Goal: Book appointment/travel/reservation

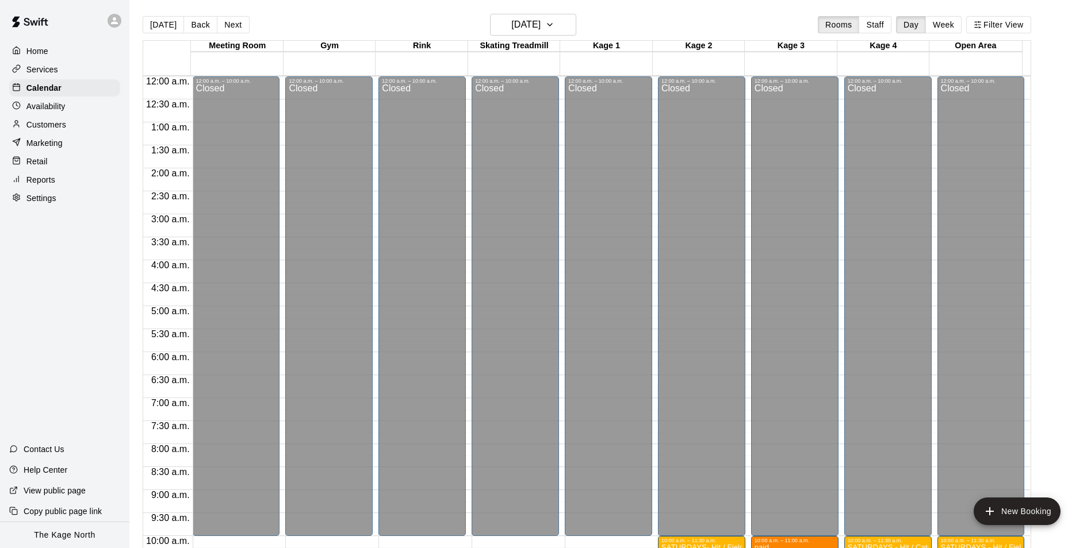
scroll to position [386, 0]
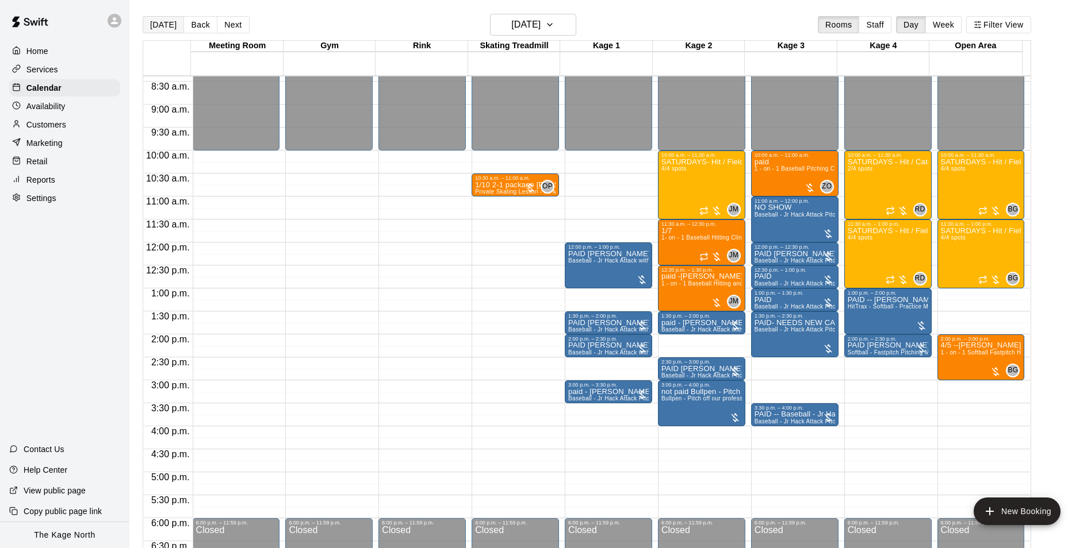
click at [169, 22] on button "[DATE]" at bounding box center [163, 24] width 41 height 17
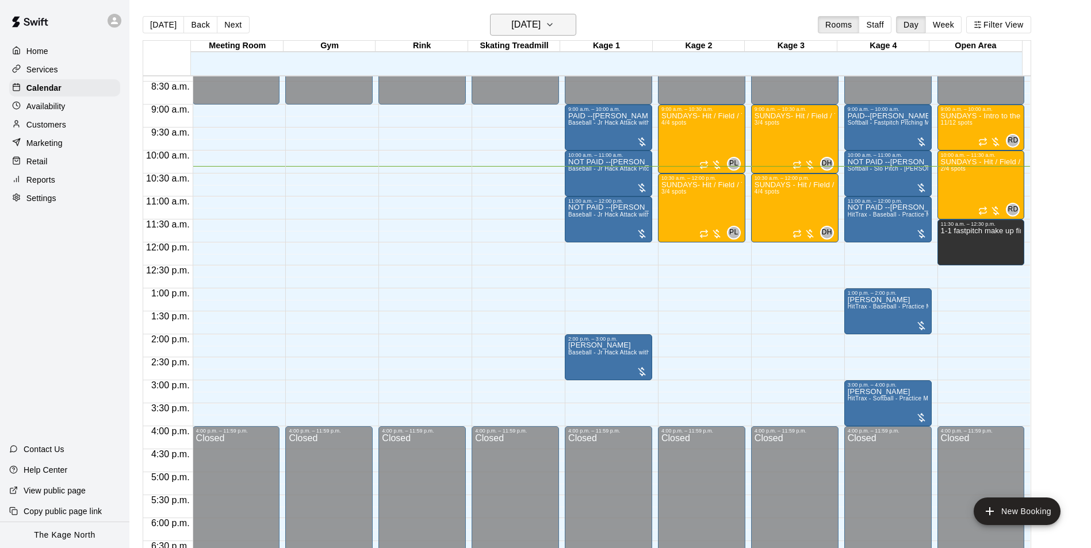
click at [558, 15] on button "[DATE]" at bounding box center [533, 25] width 86 height 22
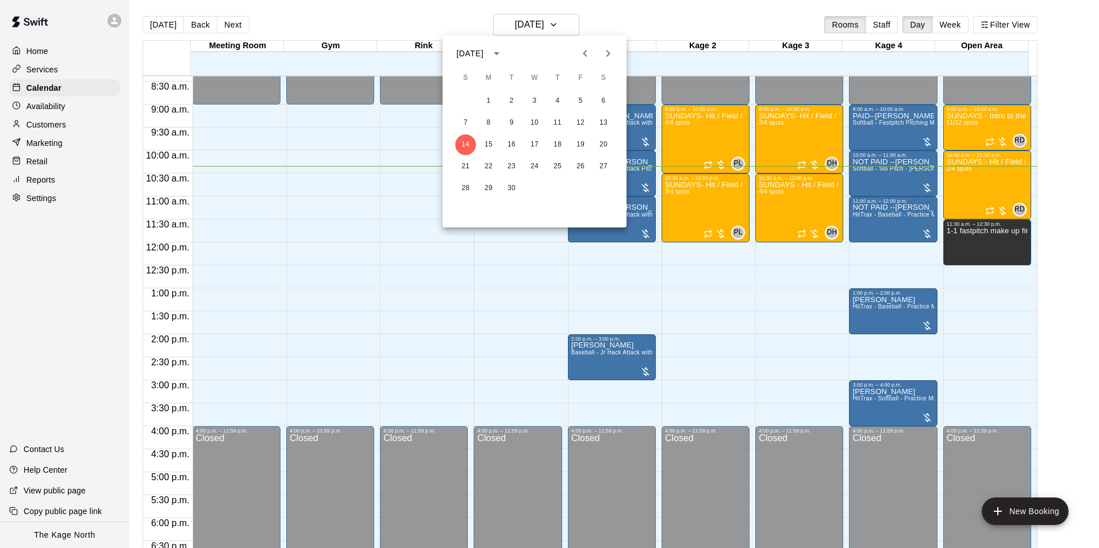
click at [586, 56] on icon "Previous month" at bounding box center [585, 53] width 4 height 7
click at [607, 186] on button "30" at bounding box center [603, 188] width 21 height 21
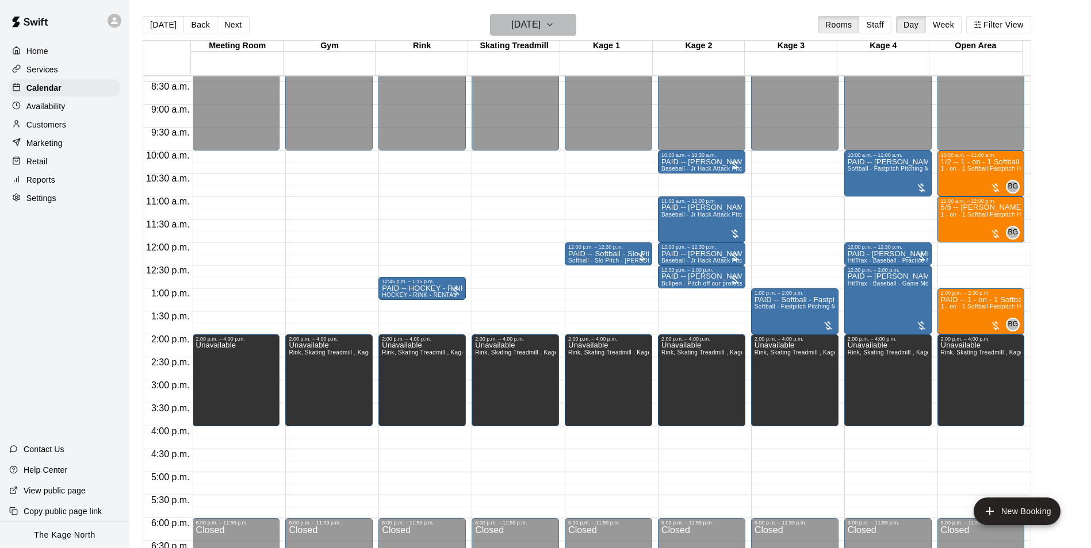
click at [565, 30] on button "[DATE]" at bounding box center [533, 25] width 86 height 22
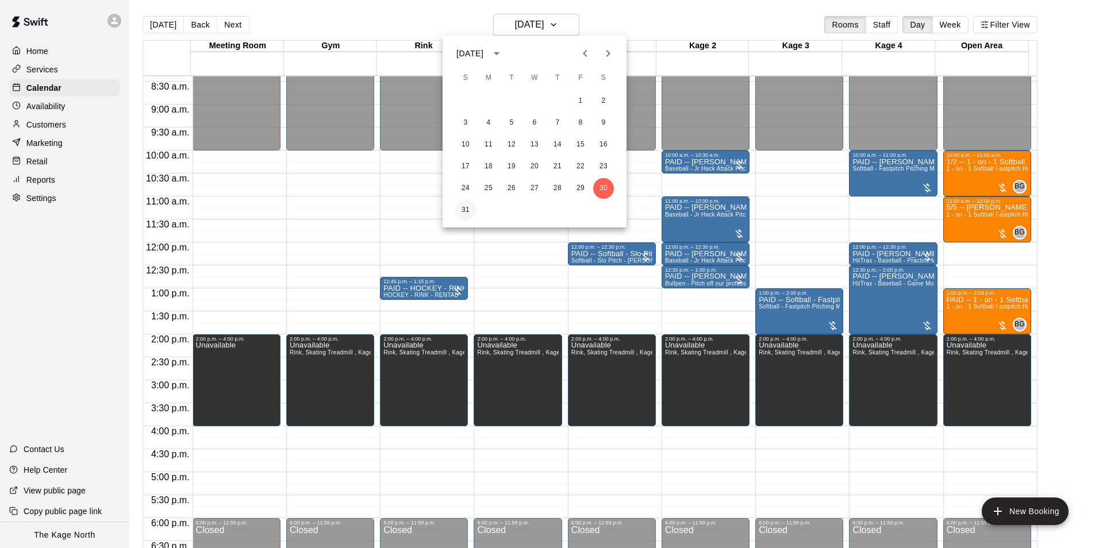
drag, startPoint x: 458, startPoint y: 218, endPoint x: 463, endPoint y: 212, distance: 8.6
click at [458, 218] on div "31" at bounding box center [535, 210] width 184 height 21
click at [463, 209] on button "31" at bounding box center [465, 210] width 21 height 21
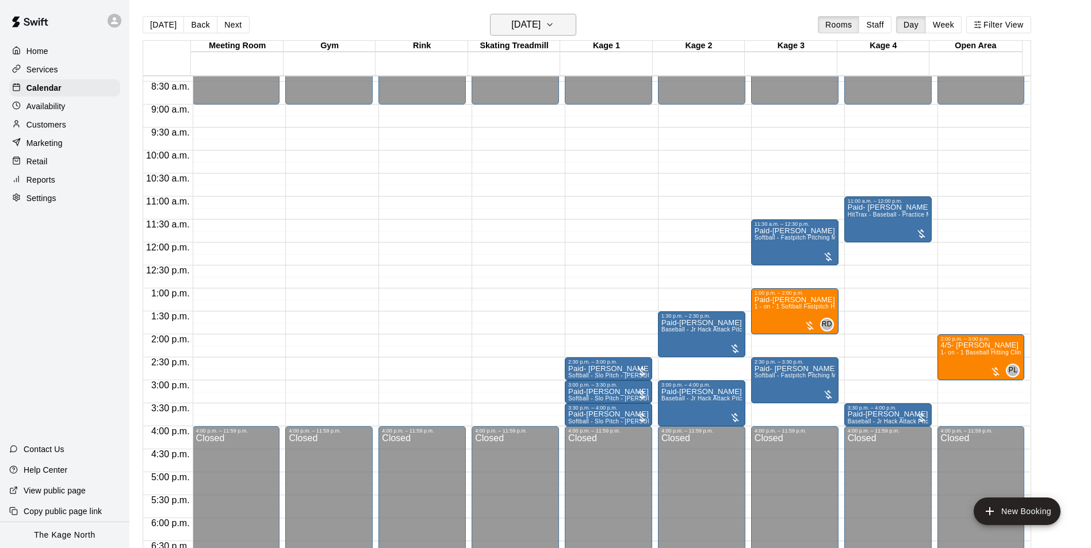
click at [540, 25] on h6 "[DATE]" at bounding box center [525, 25] width 29 height 16
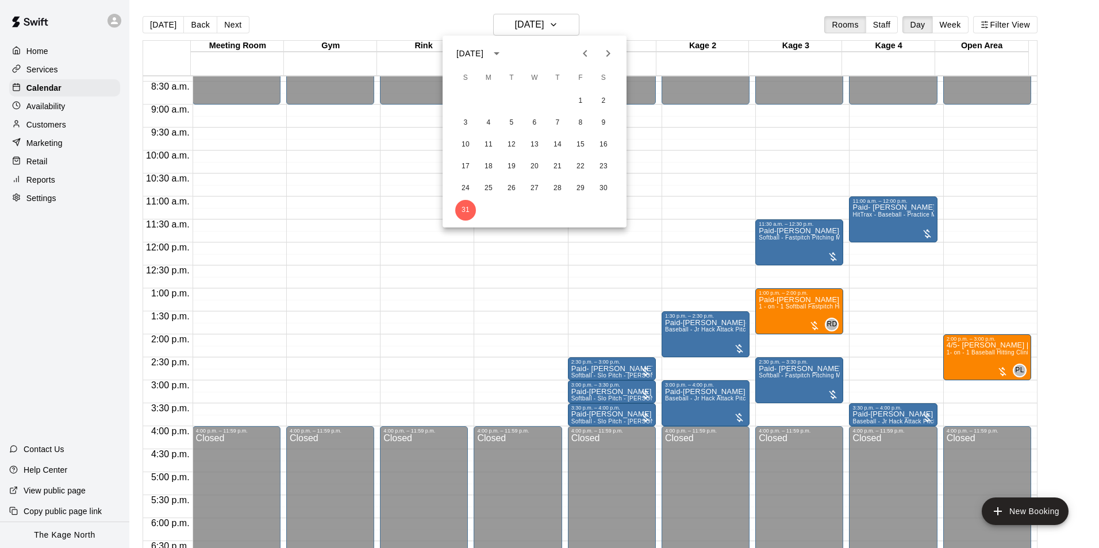
click at [607, 51] on icon "Next month" at bounding box center [609, 53] width 4 height 7
click at [603, 101] on button "6" at bounding box center [603, 101] width 21 height 21
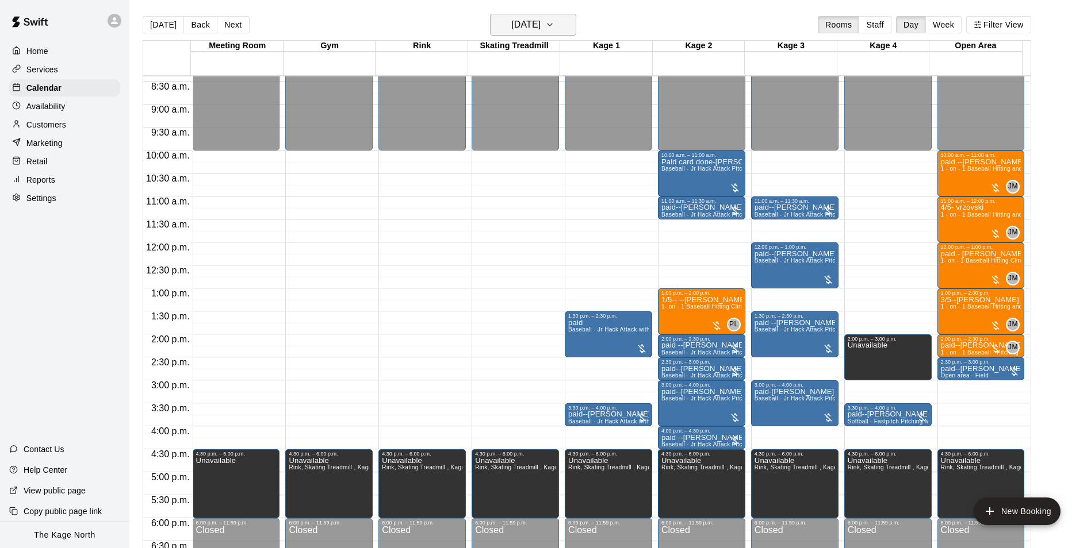
click at [540, 21] on h6 "[DATE]" at bounding box center [525, 25] width 29 height 16
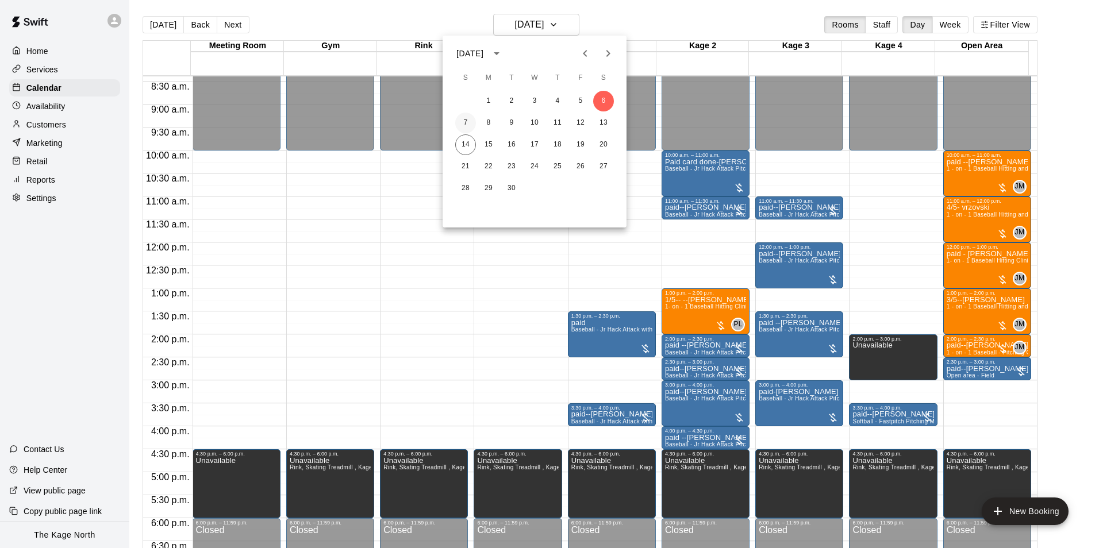
click at [466, 120] on button "7" at bounding box center [465, 123] width 21 height 21
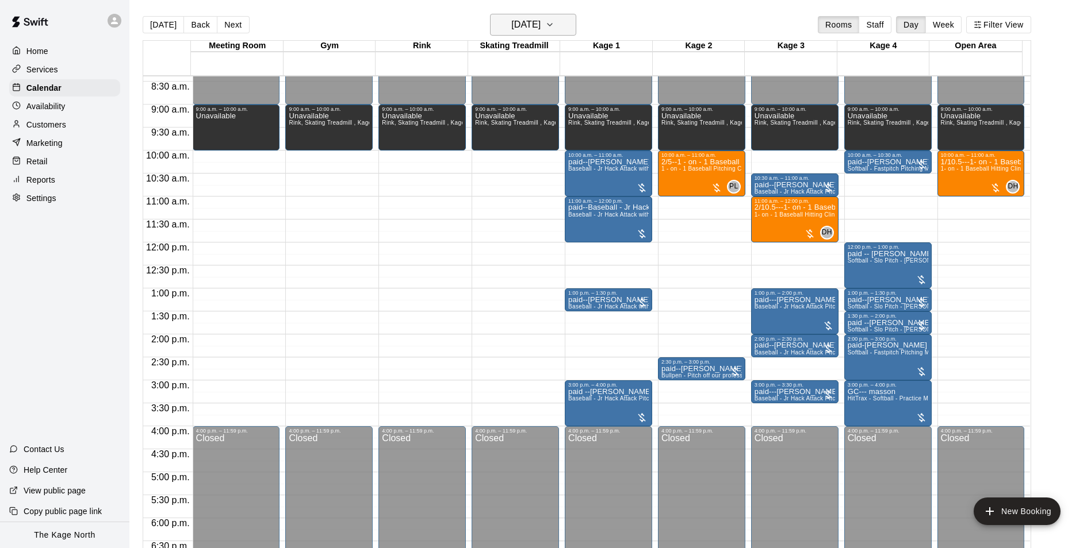
click at [540, 22] on h6 "[DATE]" at bounding box center [525, 25] width 29 height 16
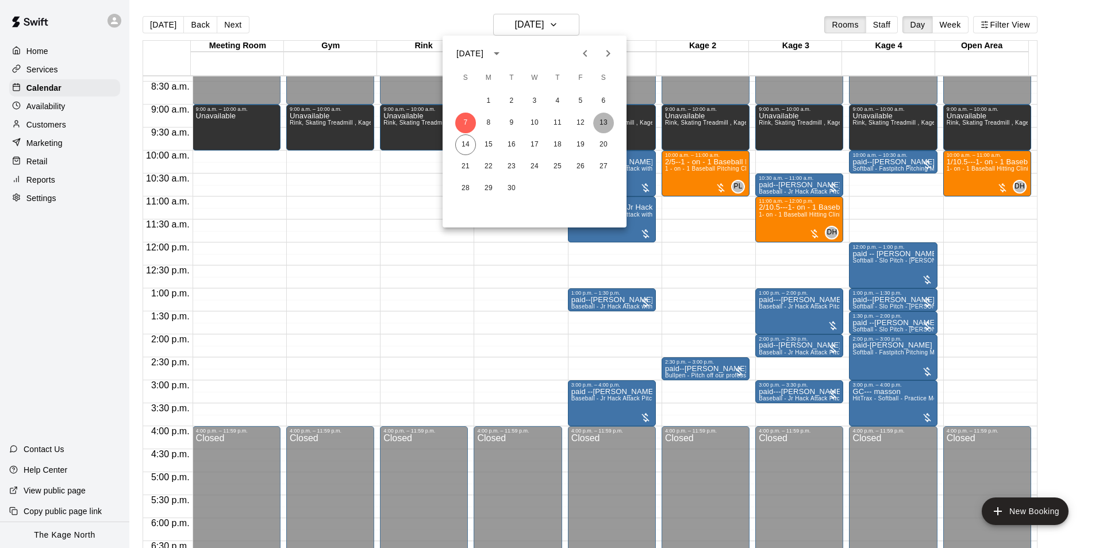
click at [601, 120] on button "13" at bounding box center [603, 123] width 21 height 21
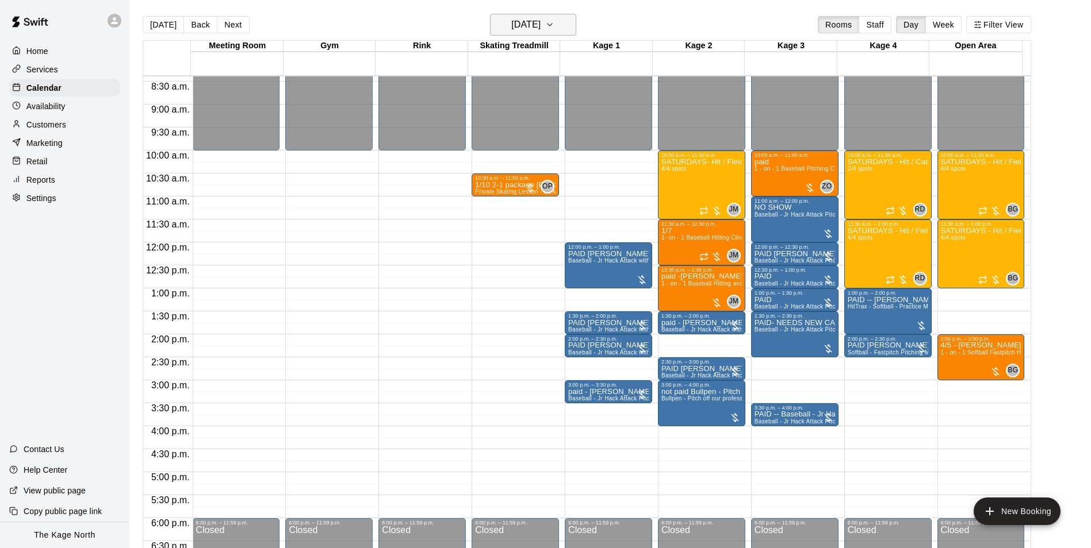
click at [540, 24] on h6 "[DATE]" at bounding box center [525, 25] width 29 height 16
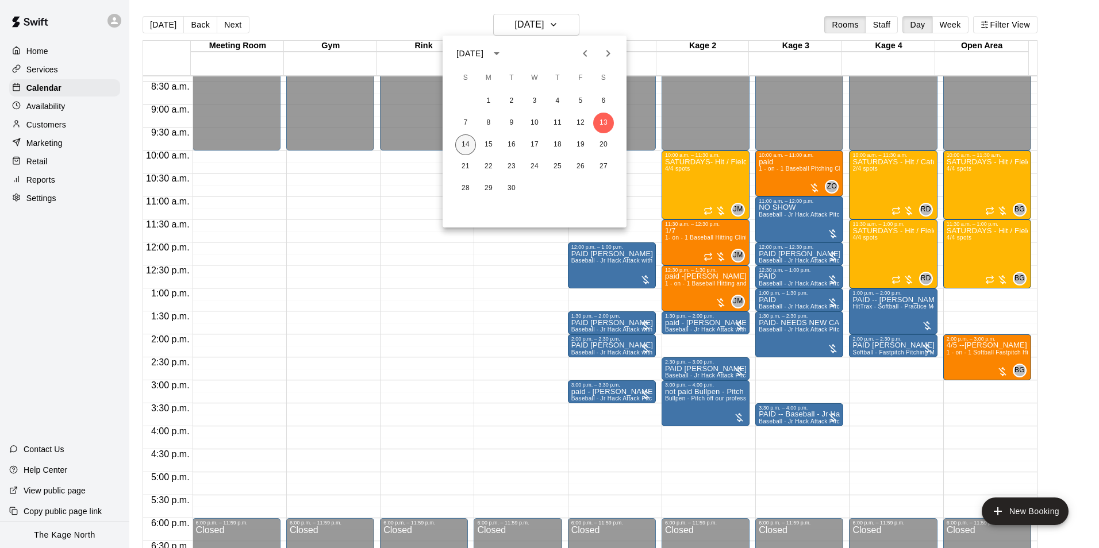
click at [471, 144] on button "14" at bounding box center [465, 145] width 21 height 21
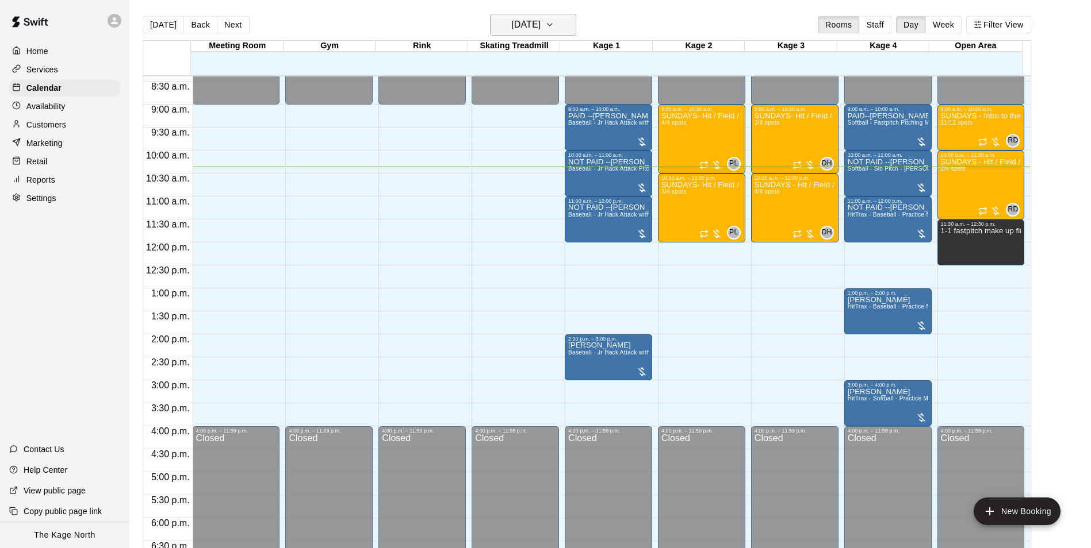
click at [559, 30] on button "[DATE]" at bounding box center [533, 25] width 86 height 22
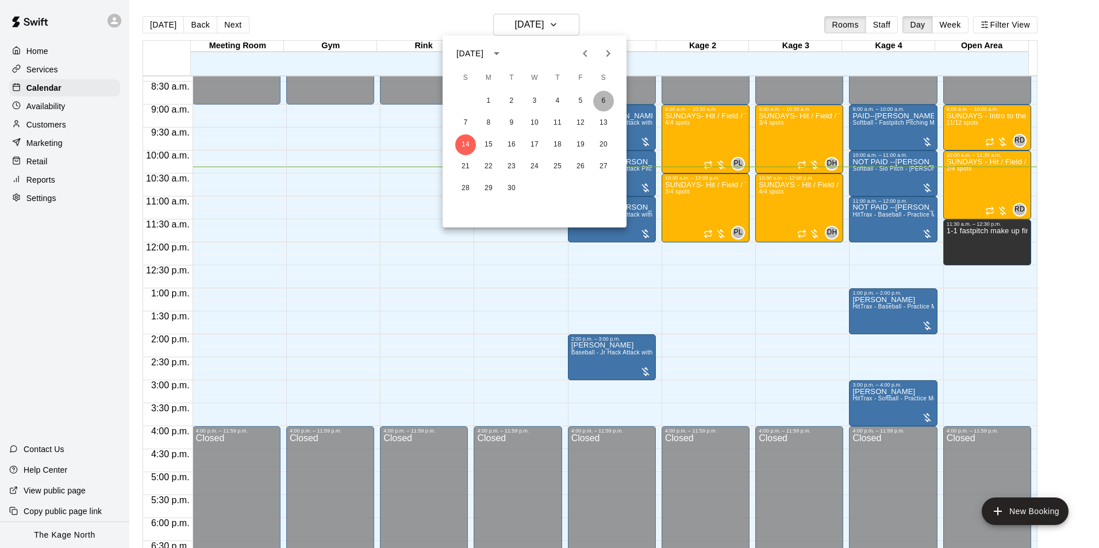
click at [598, 100] on button "6" at bounding box center [603, 101] width 21 height 21
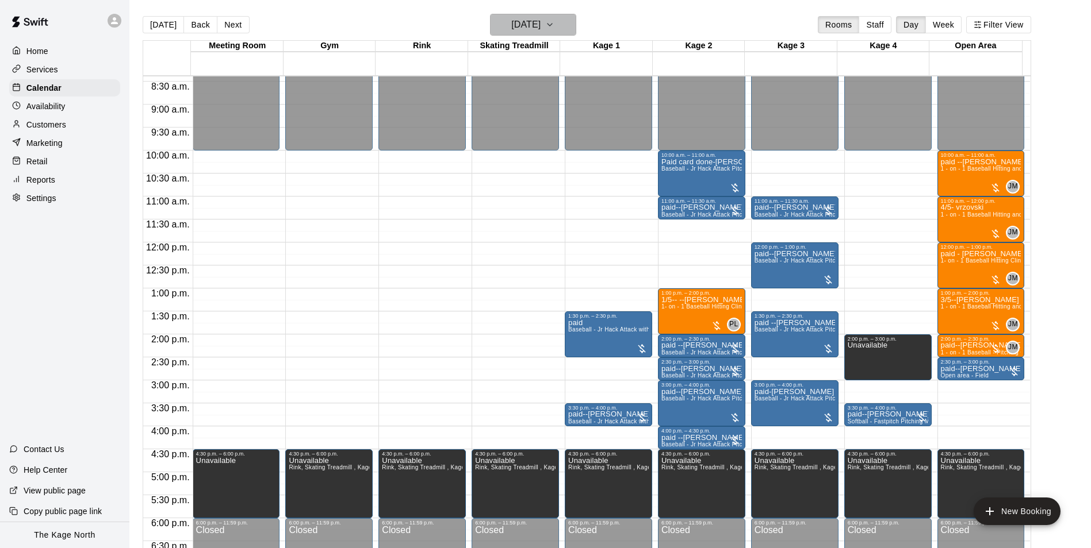
click at [563, 26] on button "[DATE]" at bounding box center [533, 25] width 86 height 22
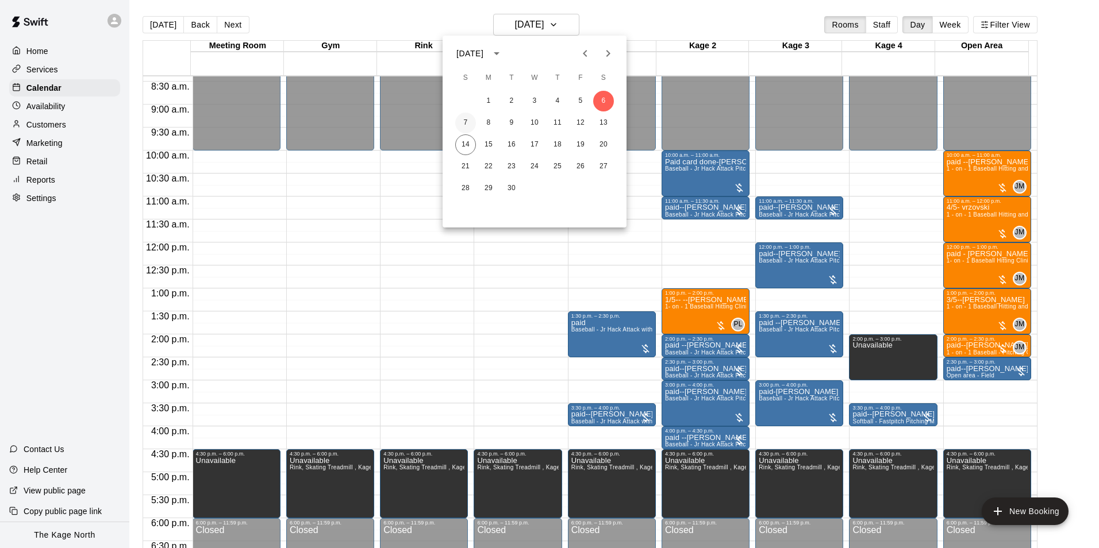
click at [465, 123] on button "7" at bounding box center [465, 123] width 21 height 21
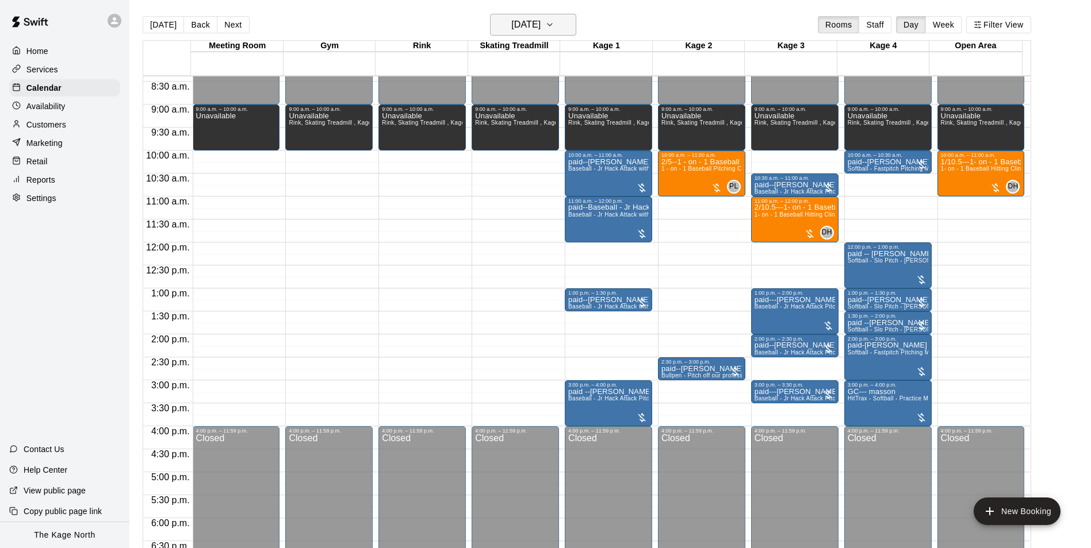
click at [554, 28] on icon "button" at bounding box center [549, 25] width 9 height 14
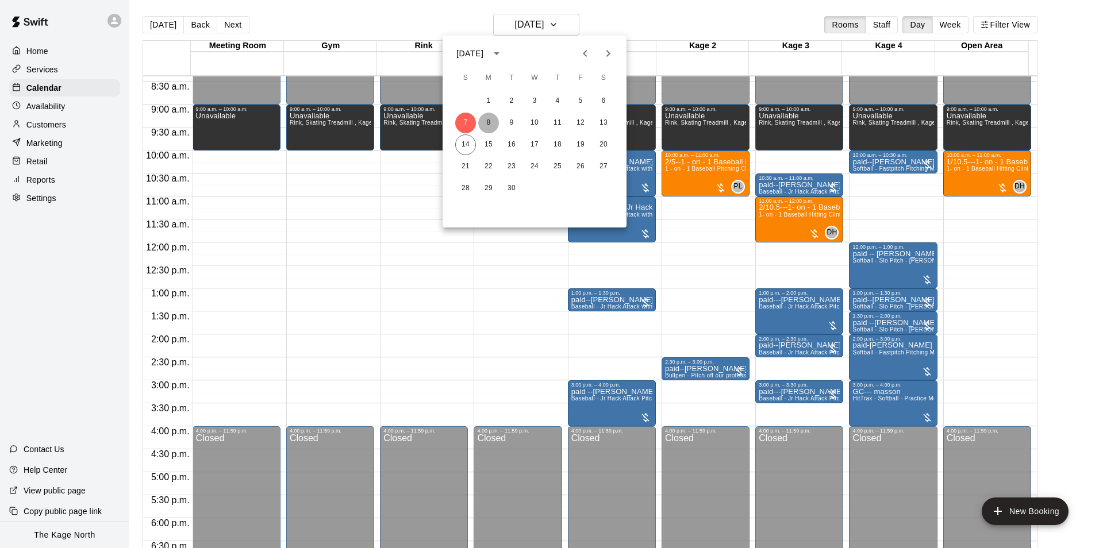
click at [492, 121] on button "8" at bounding box center [488, 123] width 21 height 21
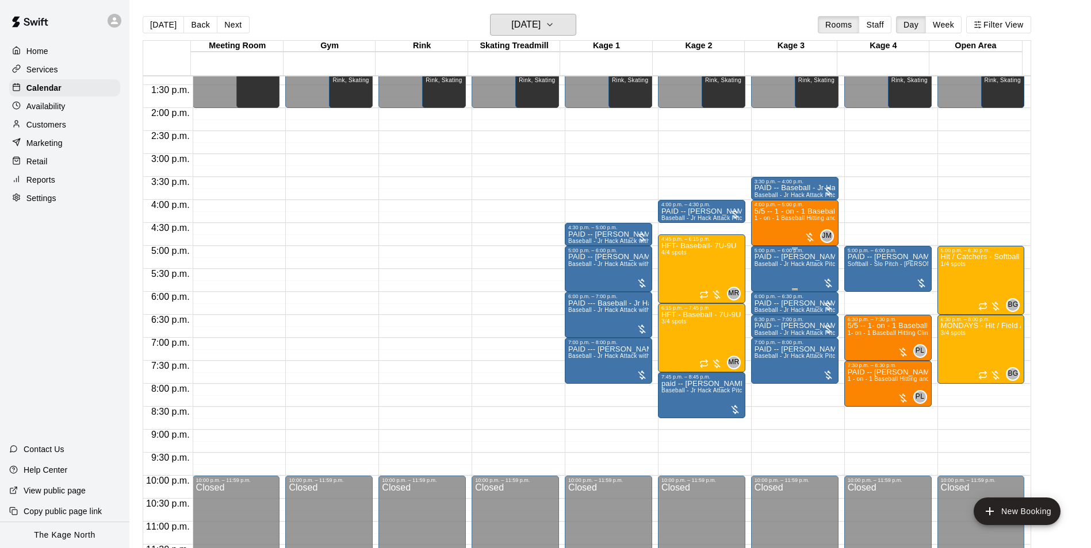
scroll to position [616, 0]
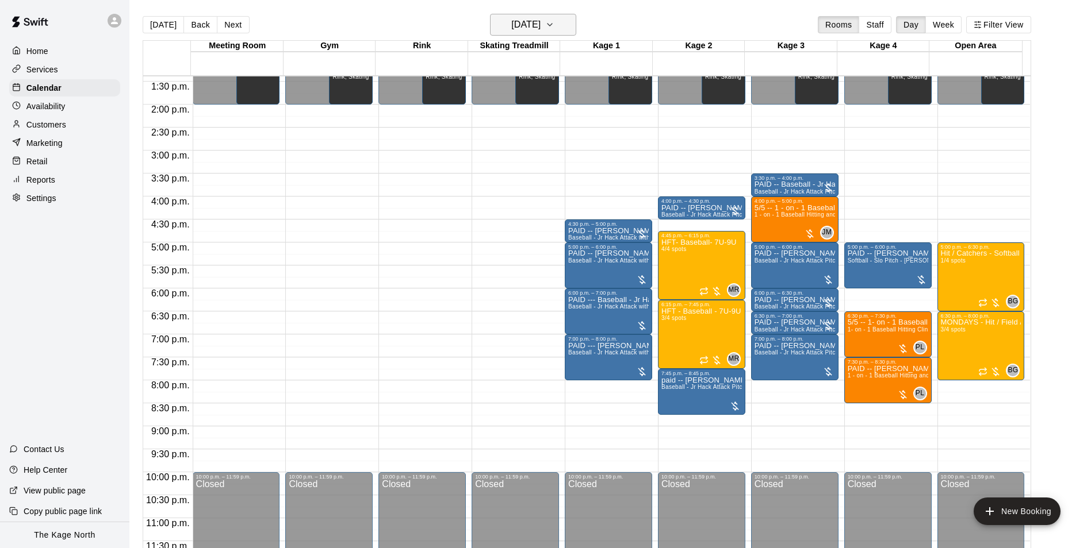
click at [540, 27] on h6 "[DATE]" at bounding box center [525, 25] width 29 height 16
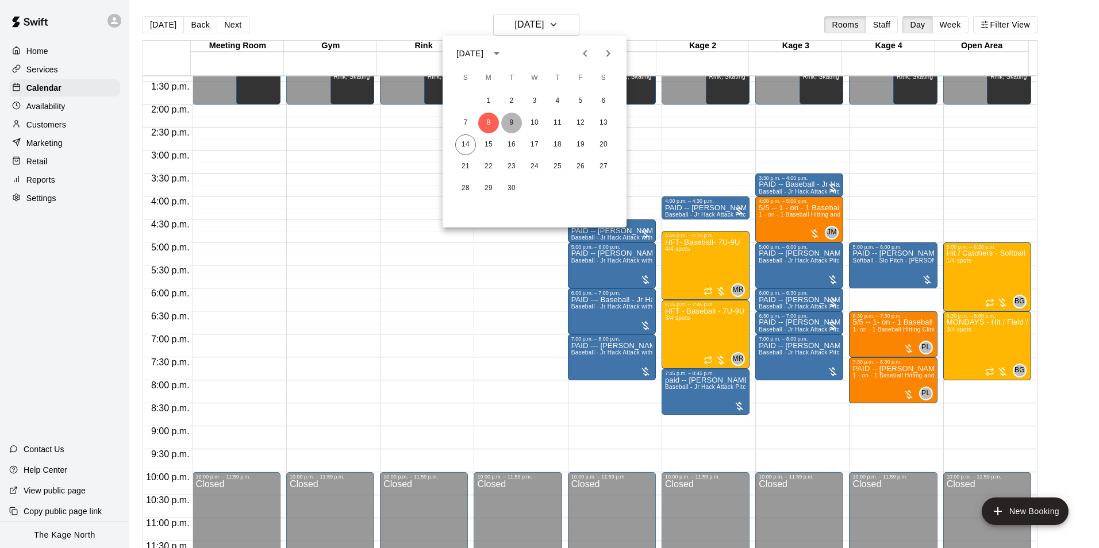
click at [513, 119] on button "9" at bounding box center [511, 123] width 21 height 21
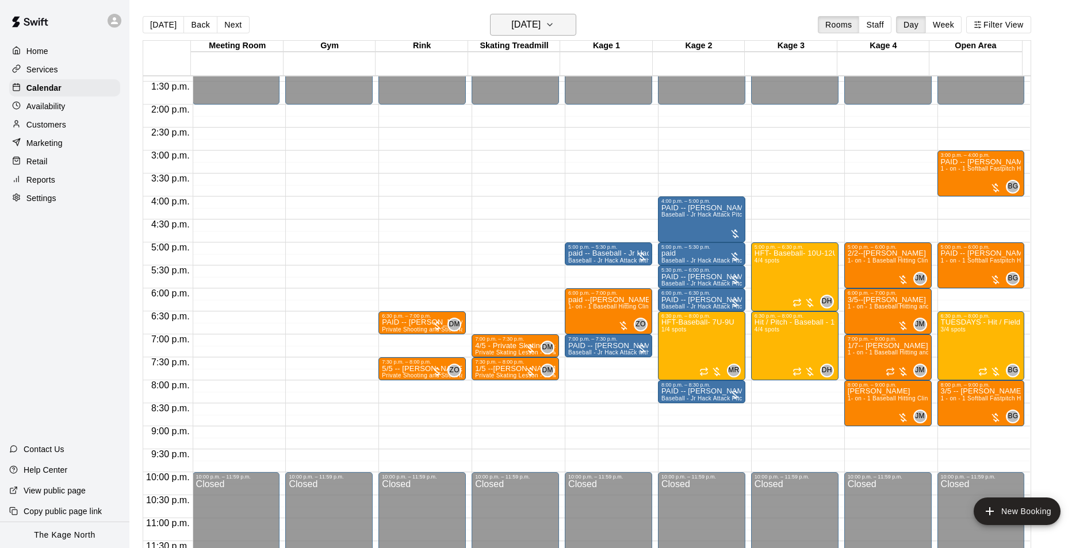
click at [540, 28] on h6 "[DATE]" at bounding box center [525, 25] width 29 height 16
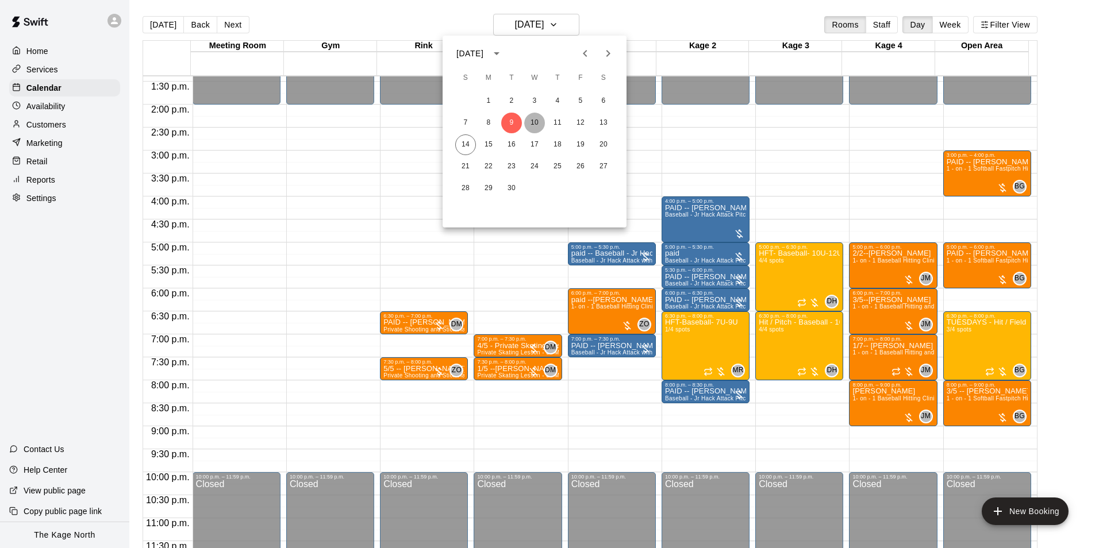
click at [538, 121] on button "10" at bounding box center [534, 123] width 21 height 21
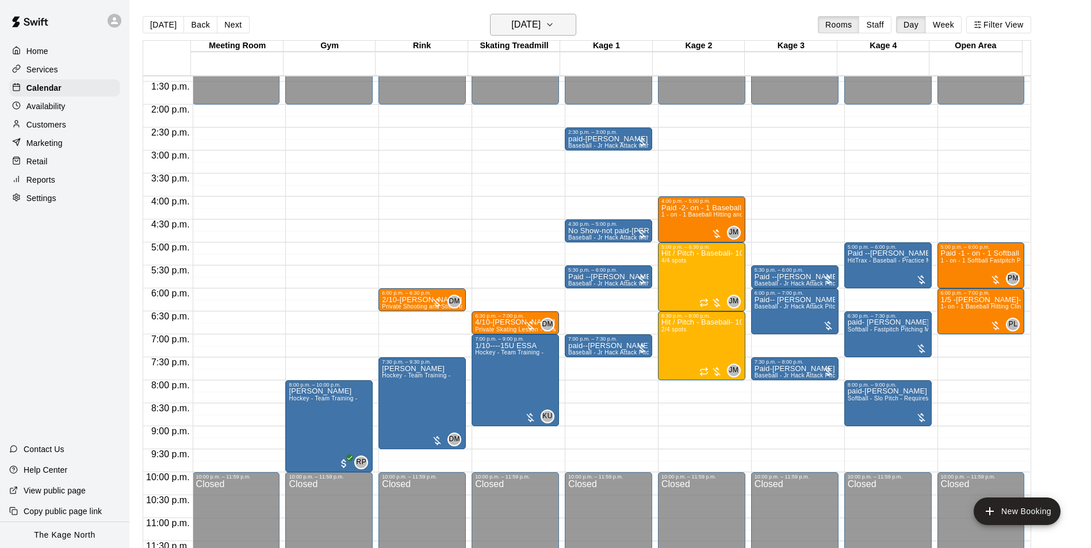
click at [540, 22] on h6 "[DATE]" at bounding box center [525, 25] width 29 height 16
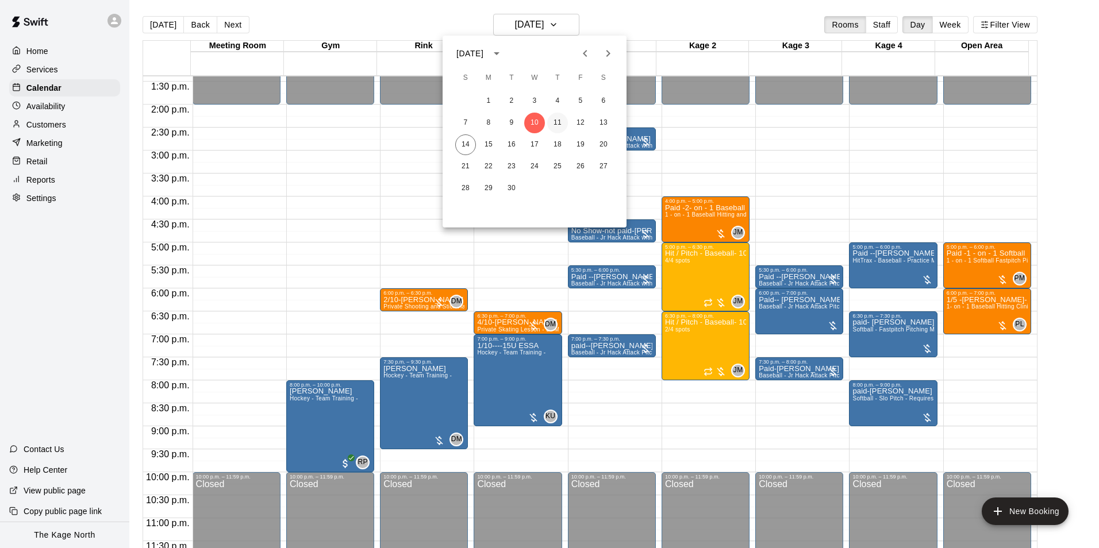
click at [556, 116] on button "11" at bounding box center [557, 123] width 21 height 21
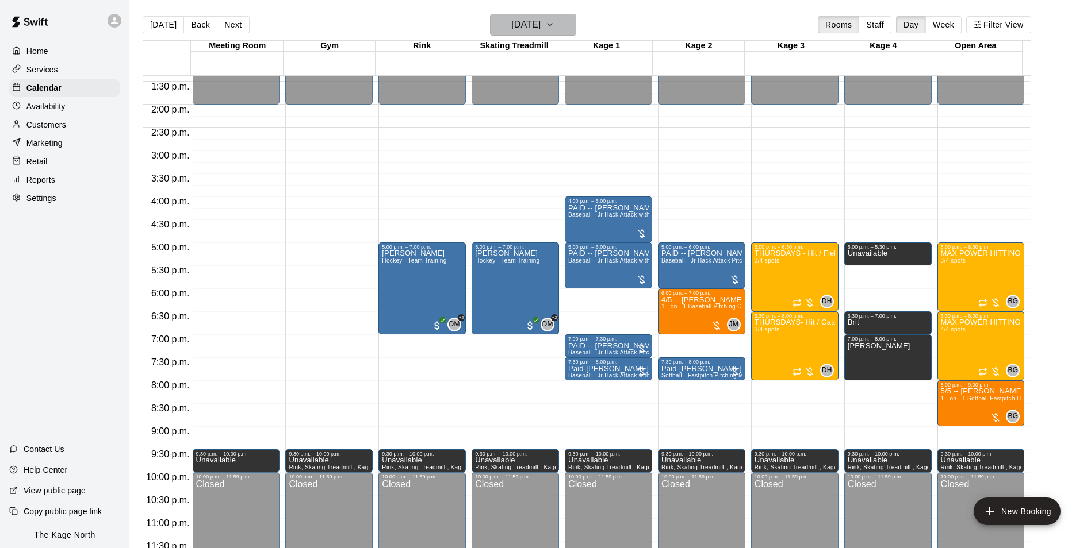
click at [554, 28] on icon "button" at bounding box center [549, 25] width 9 height 14
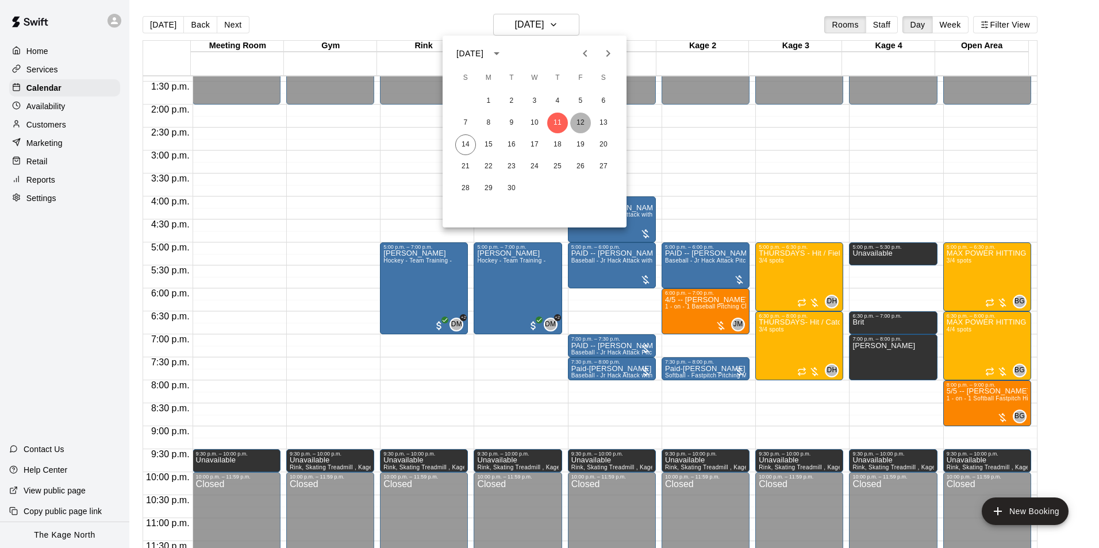
click at [573, 117] on button "12" at bounding box center [580, 123] width 21 height 21
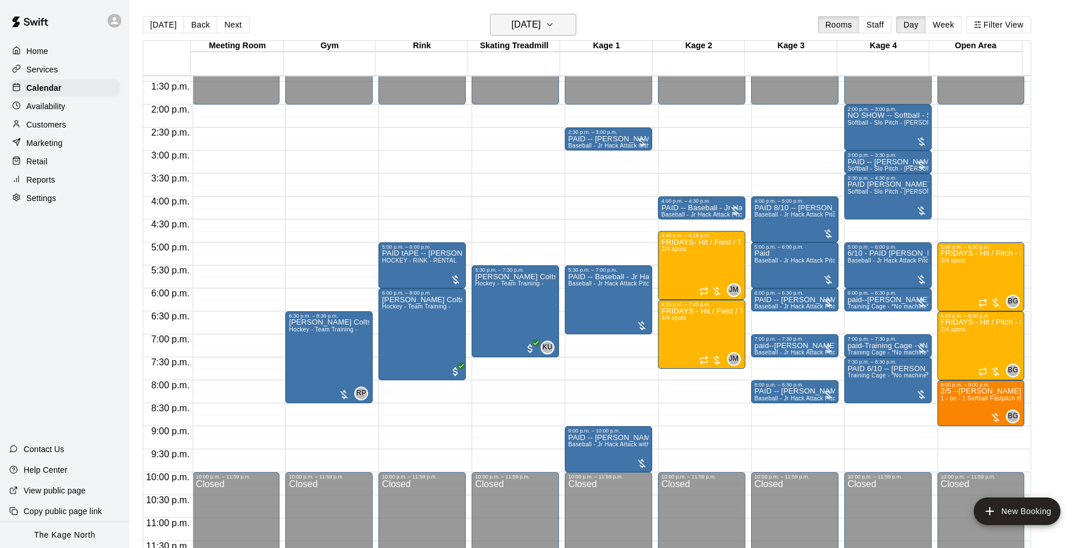
click at [534, 16] on button "[DATE]" at bounding box center [533, 25] width 86 height 22
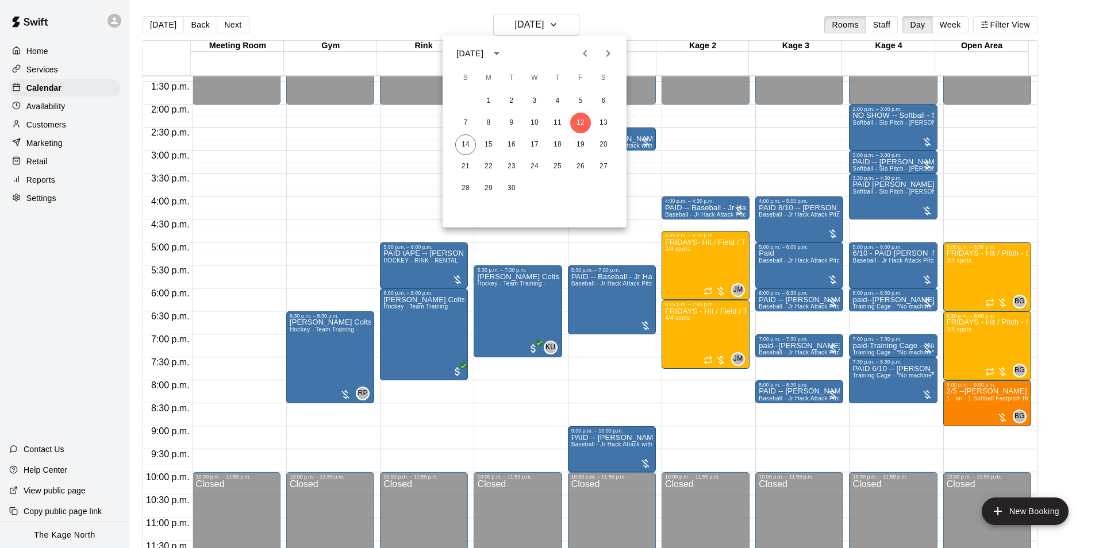
click at [601, 112] on div "1 2 3 4 5 6 7 8 9 10 11 12 13 14 15 16 17 18 19 20 21 22 23 24 25 26 27 28 29 30" at bounding box center [535, 145] width 184 height 110
click at [605, 120] on button "13" at bounding box center [603, 123] width 21 height 21
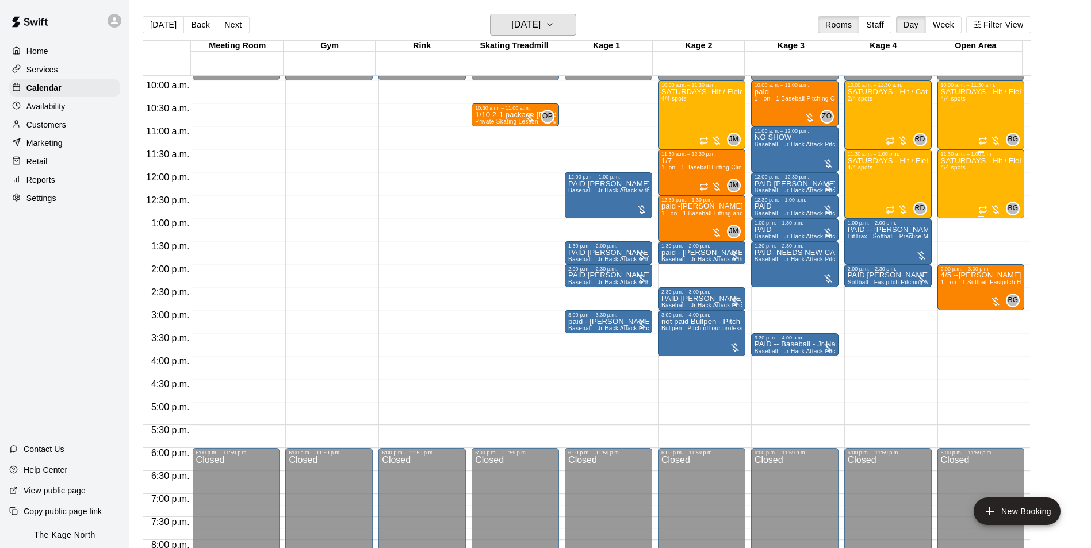
scroll to position [443, 0]
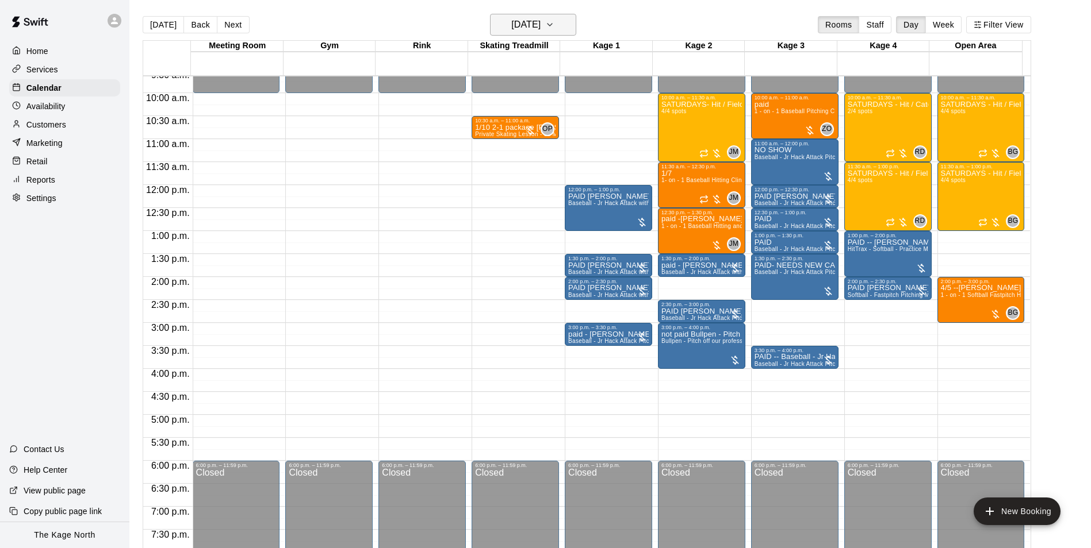
click at [540, 23] on h6 "[DATE]" at bounding box center [525, 25] width 29 height 16
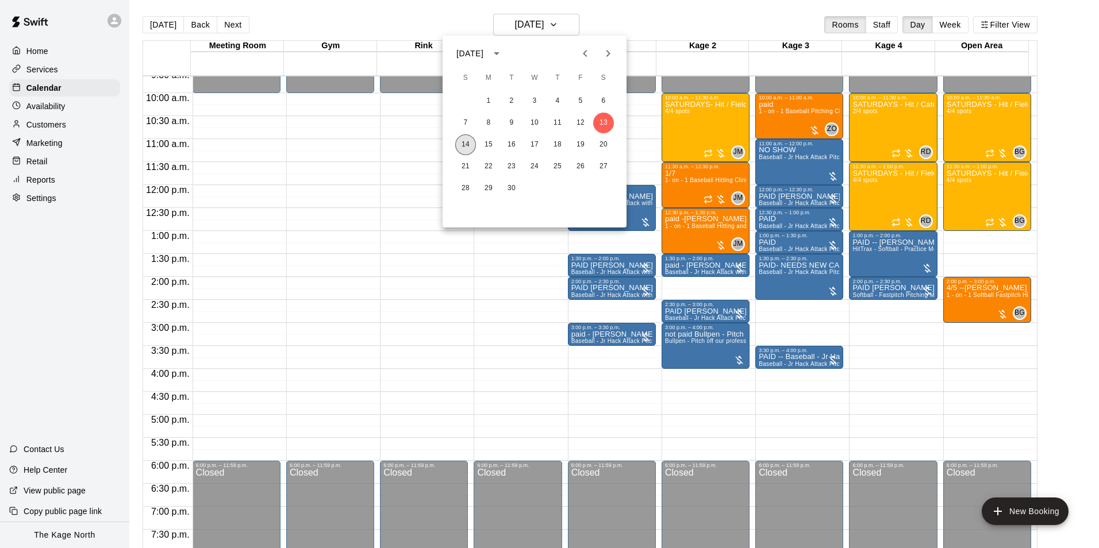
drag, startPoint x: 465, startPoint y: 143, endPoint x: 570, endPoint y: 193, distance: 116.5
click at [464, 143] on button "14" at bounding box center [465, 145] width 21 height 21
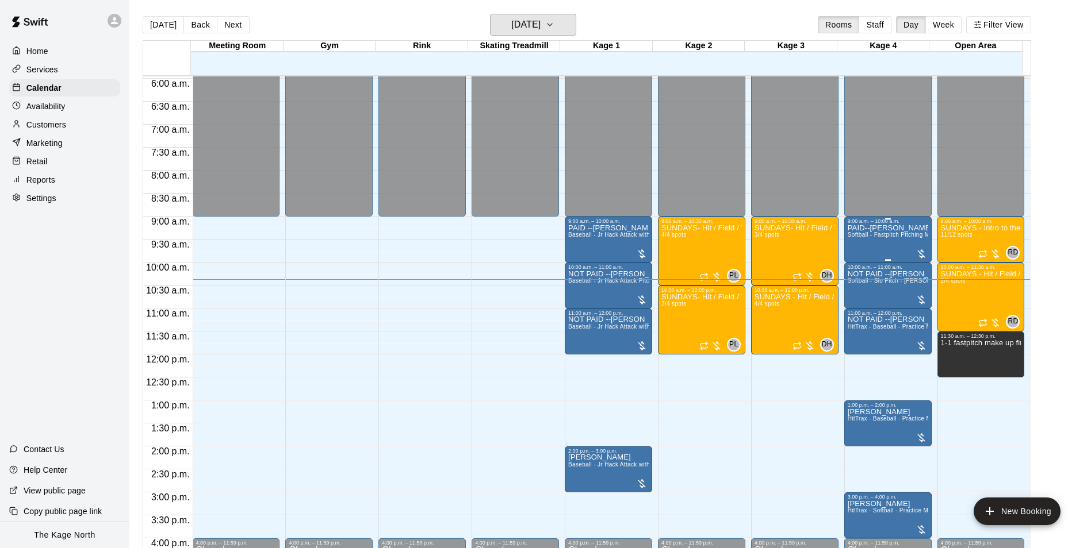
scroll to position [271, 0]
